Goal: Navigation & Orientation: Find specific page/section

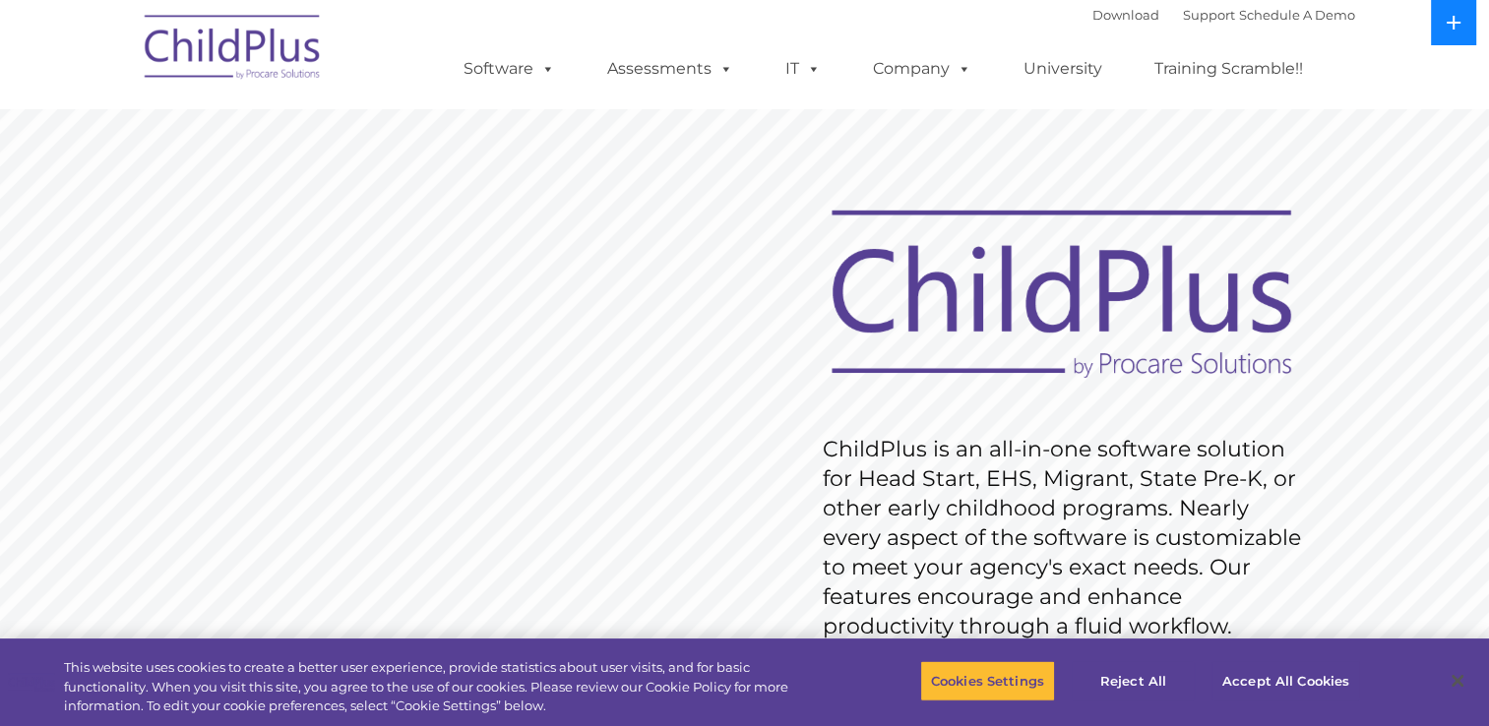
click at [1449, 15] on icon at bounding box center [1454, 23] width 16 height 16
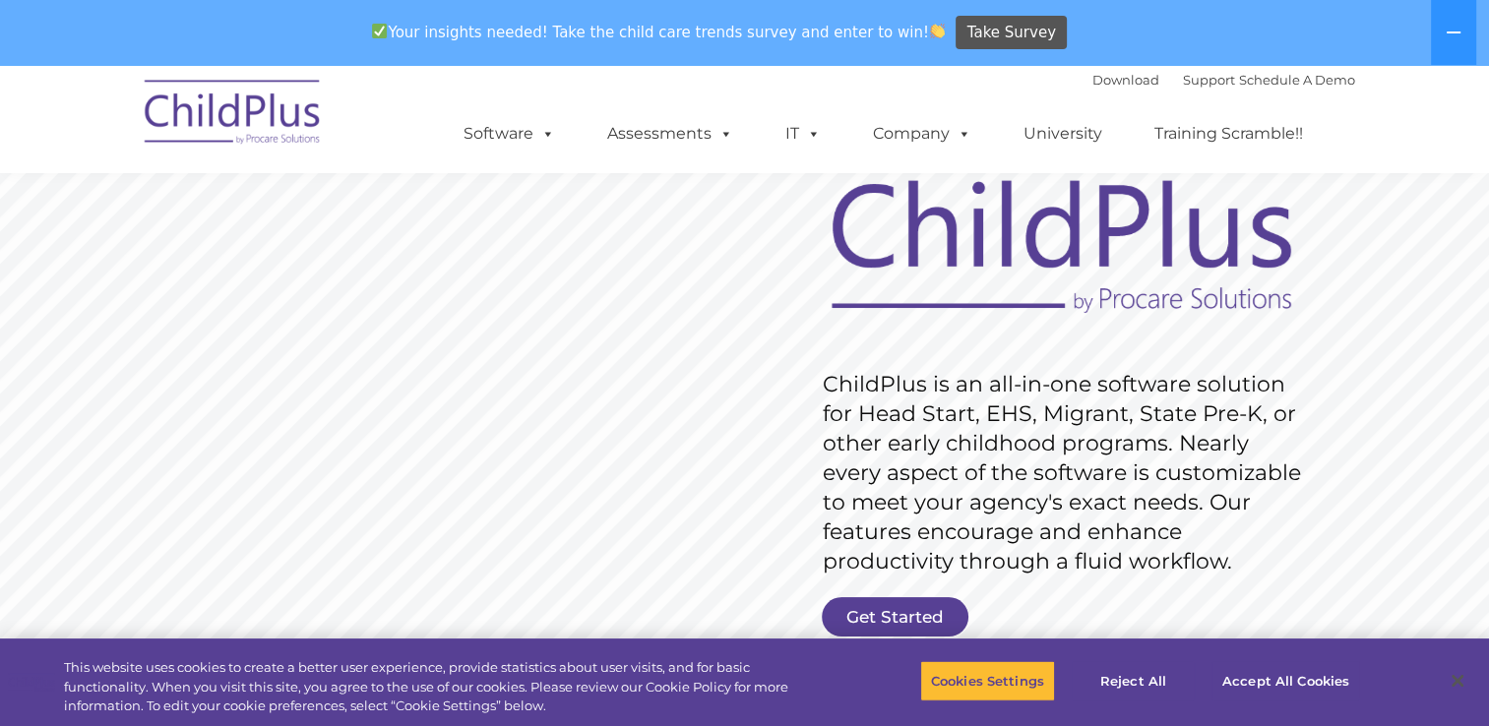
scroll to position [130, 0]
click at [1122, 678] on button "Reject All" at bounding box center [1133, 680] width 123 height 41
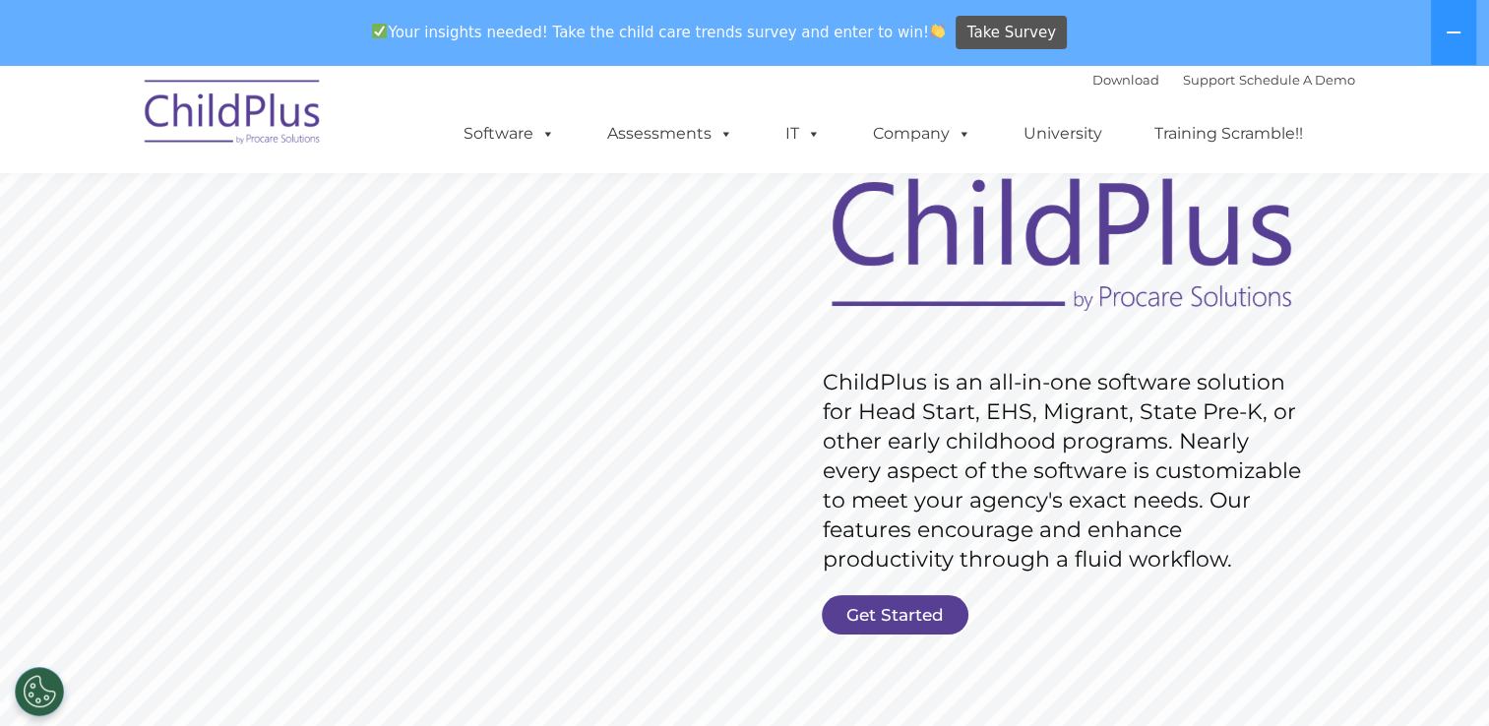
scroll to position [0, 0]
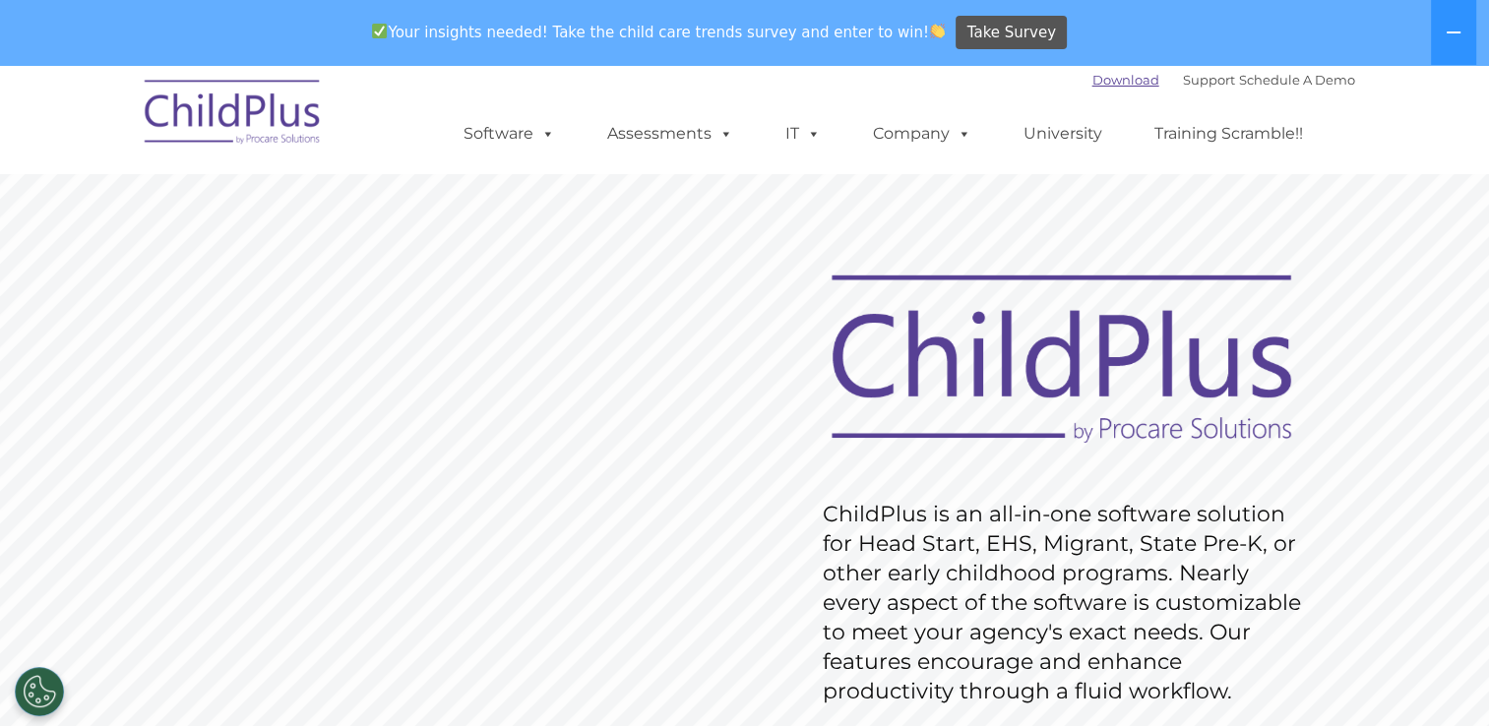
click at [1093, 84] on link "Download" at bounding box center [1126, 80] width 67 height 16
click at [296, 116] on img at bounding box center [233, 115] width 197 height 98
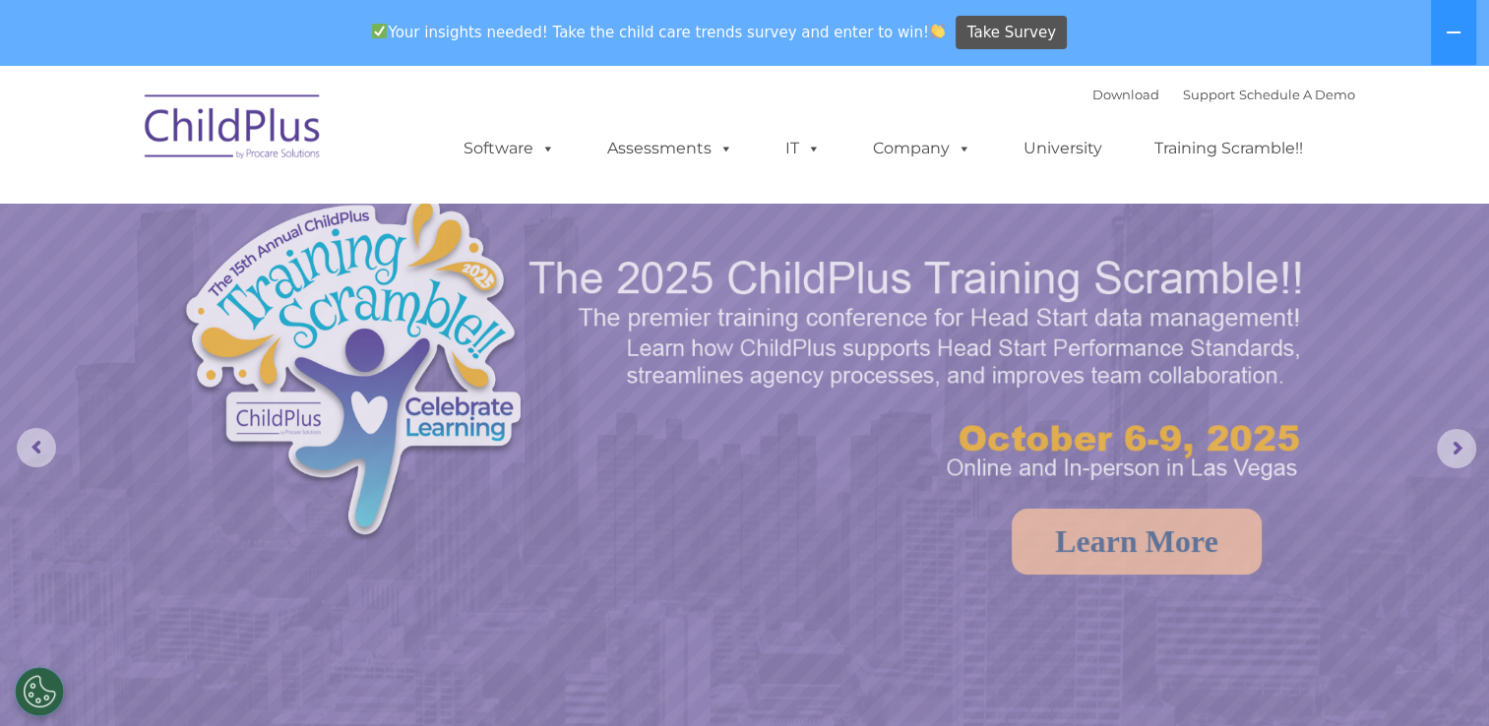
select select "MEDIUM"
